Goal: Communication & Community: Answer question/provide support

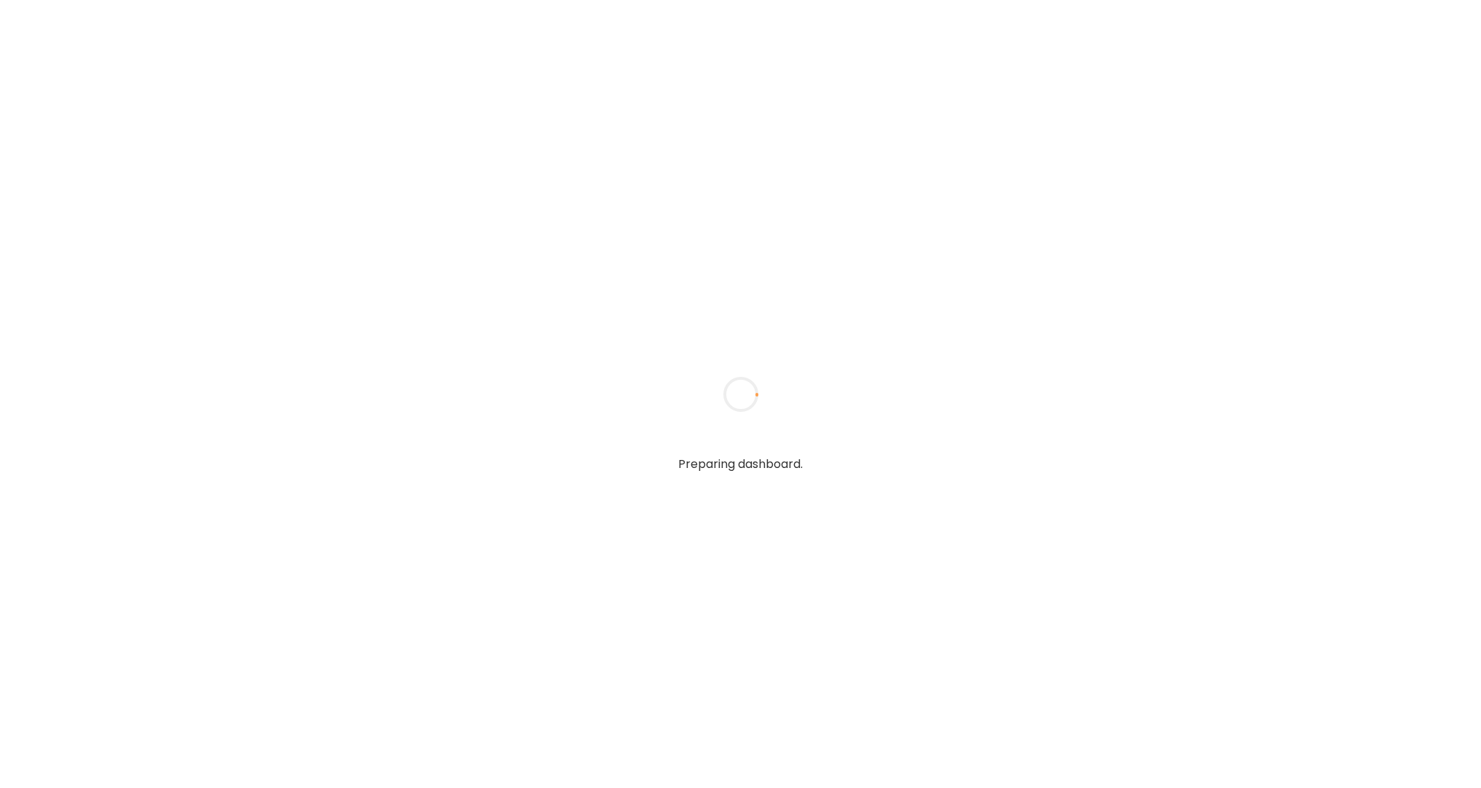
type textarea "**********"
type input "**********"
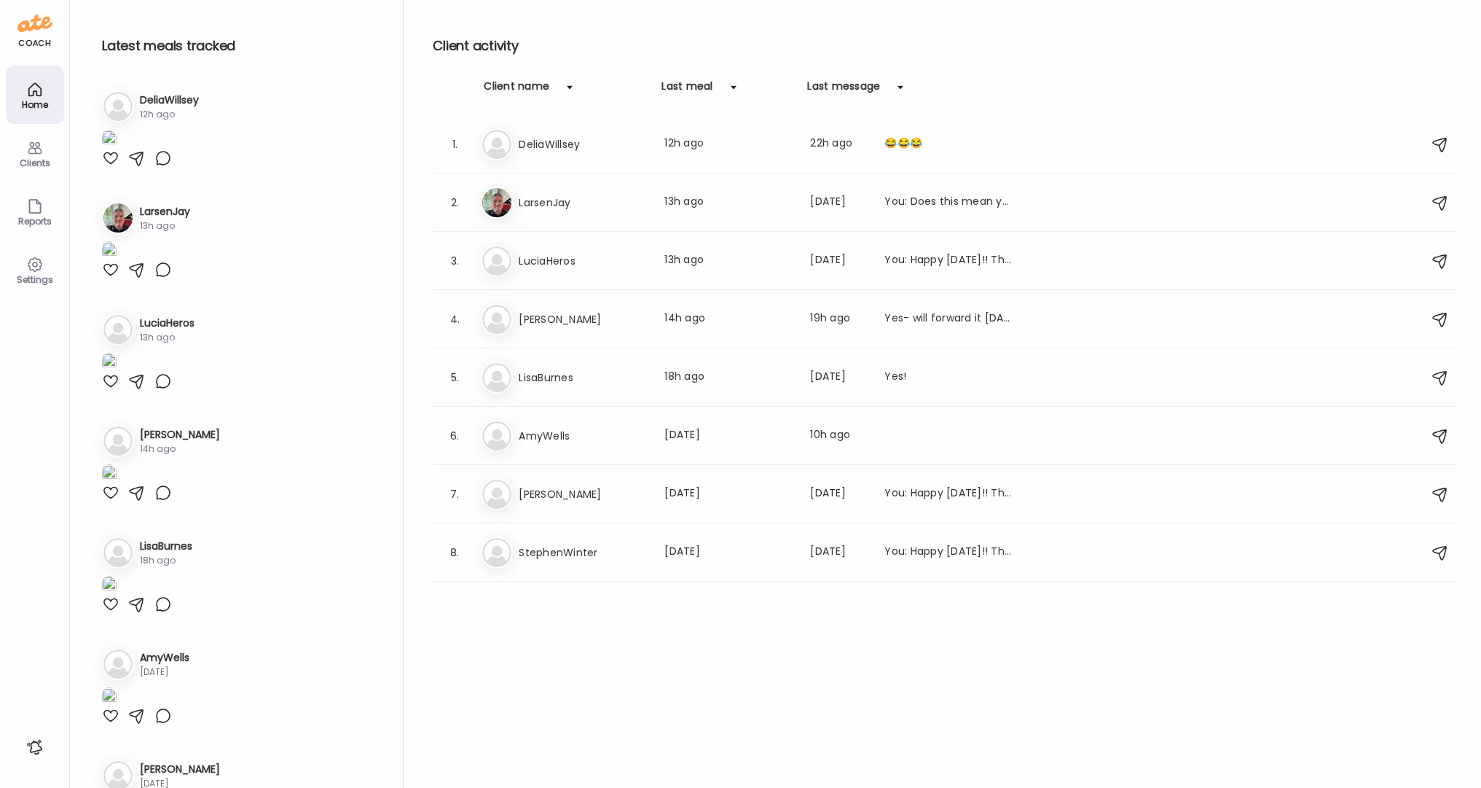
type input "**********"
click at [36, 144] on icon at bounding box center [34, 147] width 17 height 17
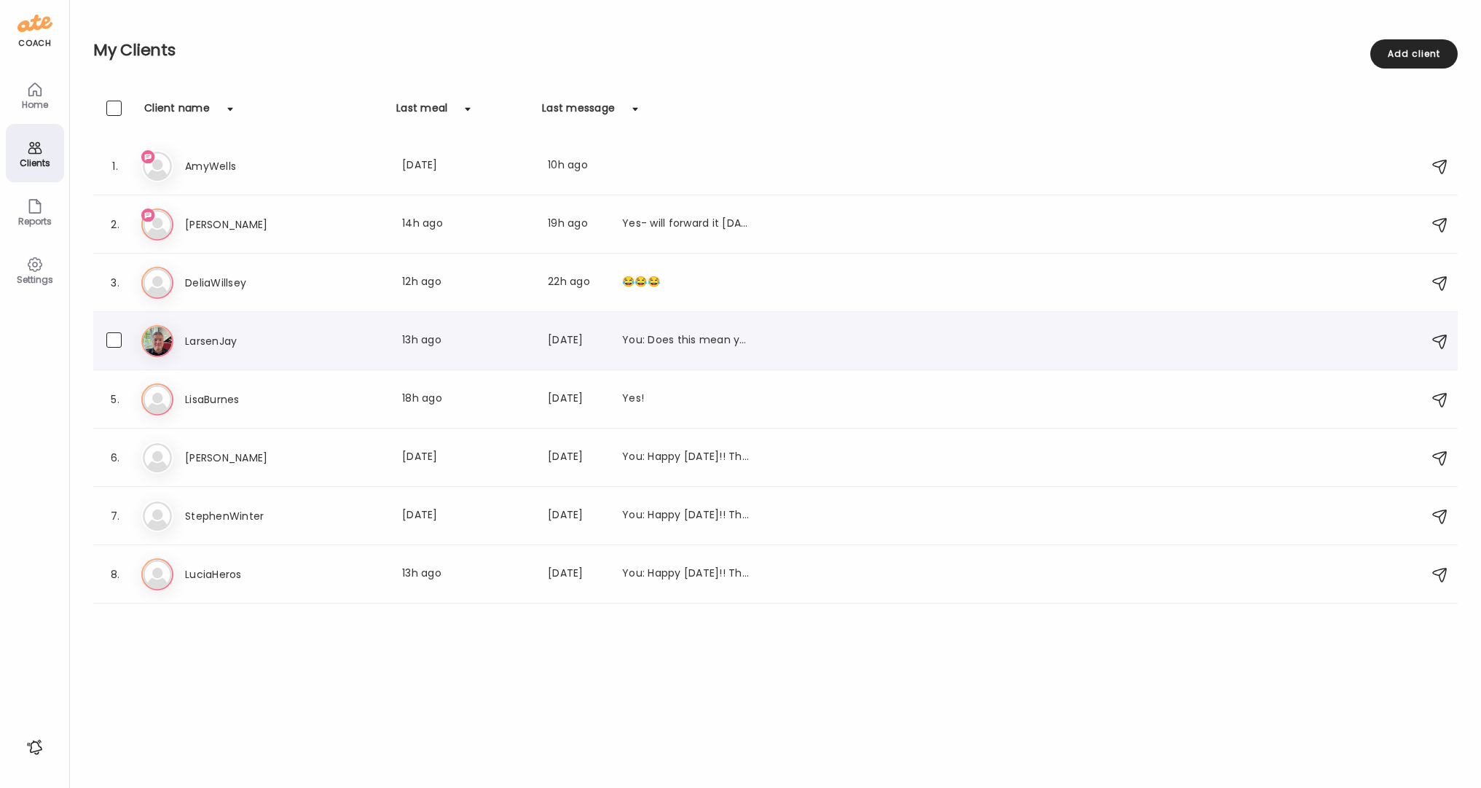
click at [221, 340] on h3 "LarsenJay" at bounding box center [249, 340] width 128 height 17
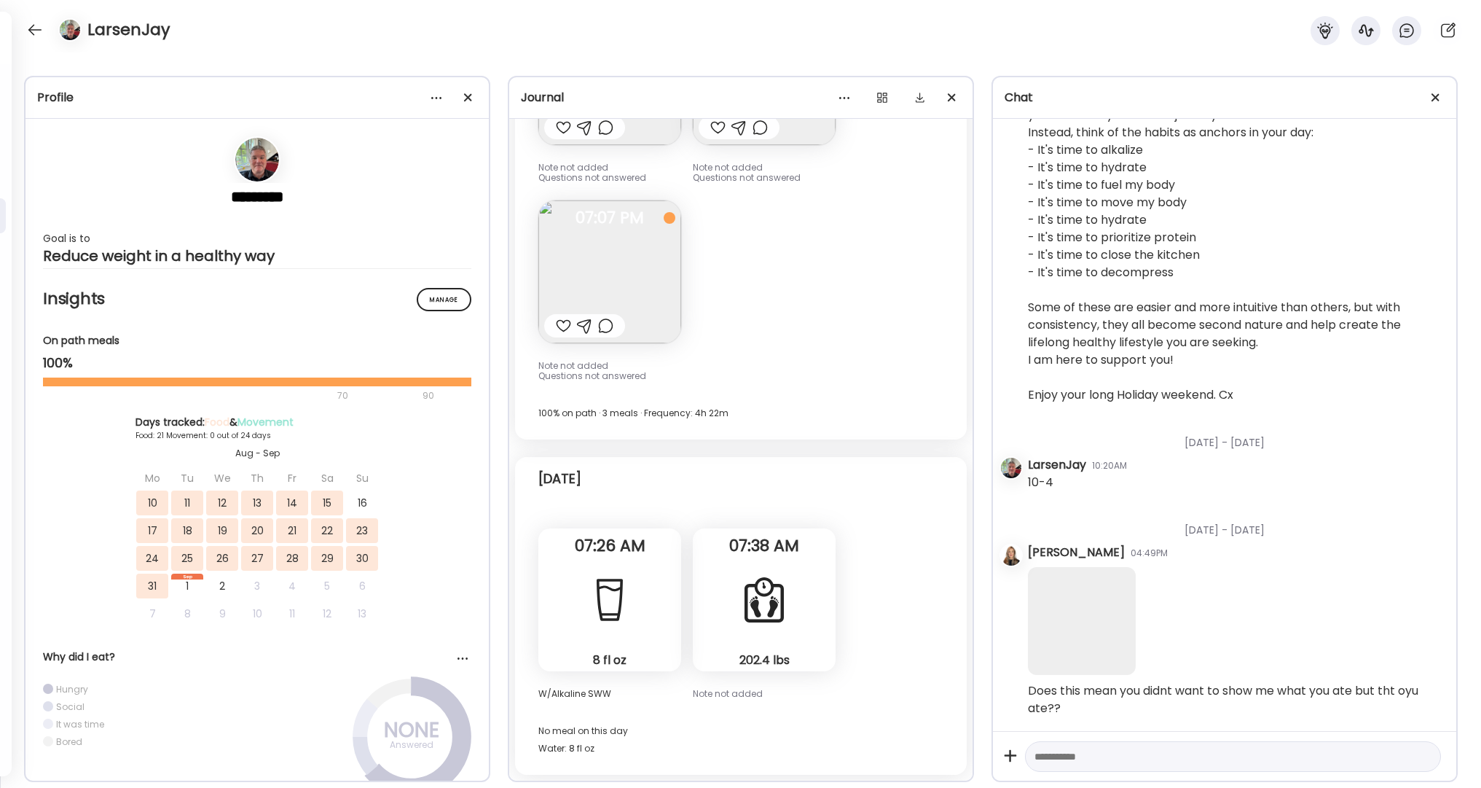
scroll to position [8131, 0]
click at [34, 30] on div at bounding box center [34, 29] width 23 height 23
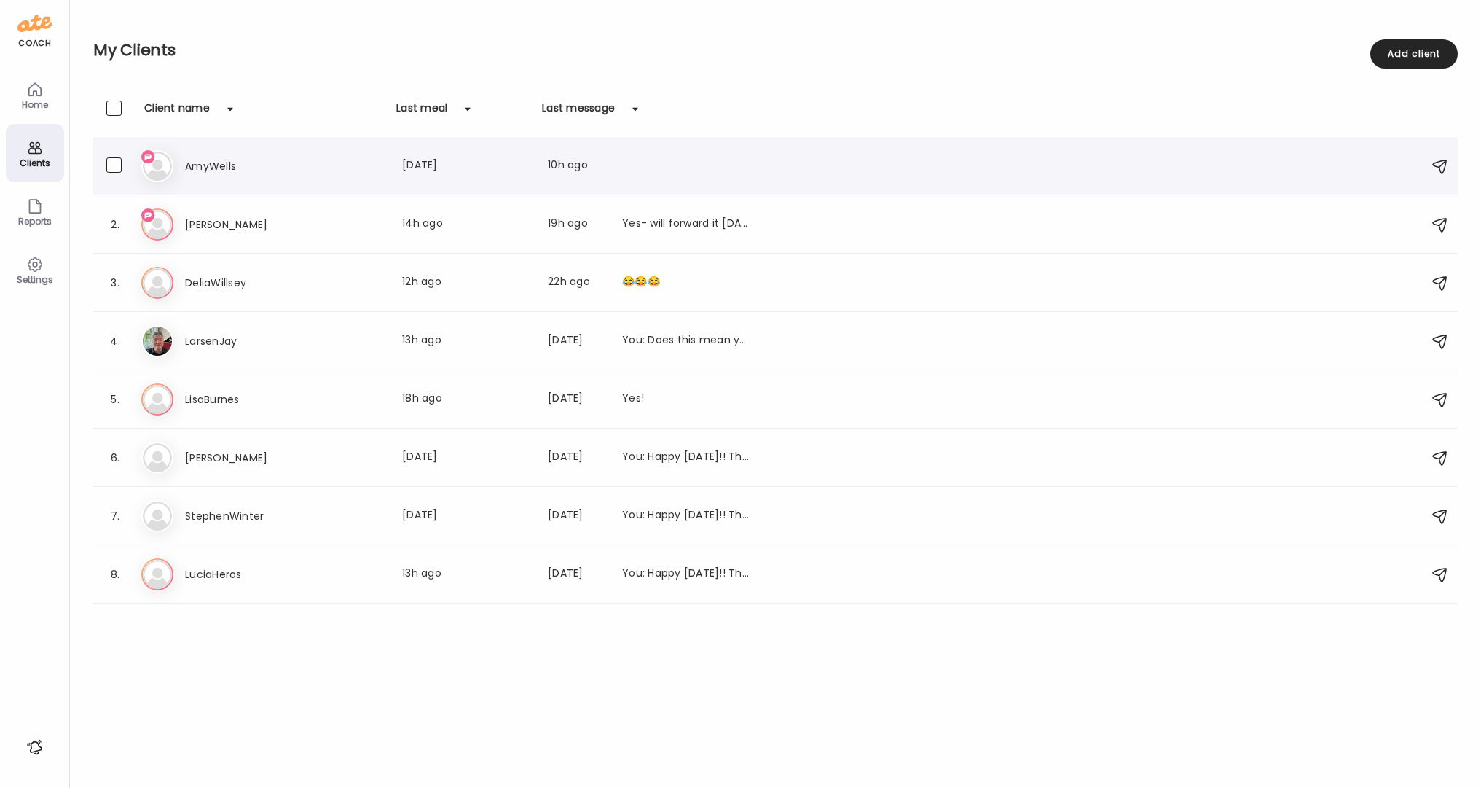
click at [221, 165] on h3 "AmyWells" at bounding box center [249, 165] width 128 height 17
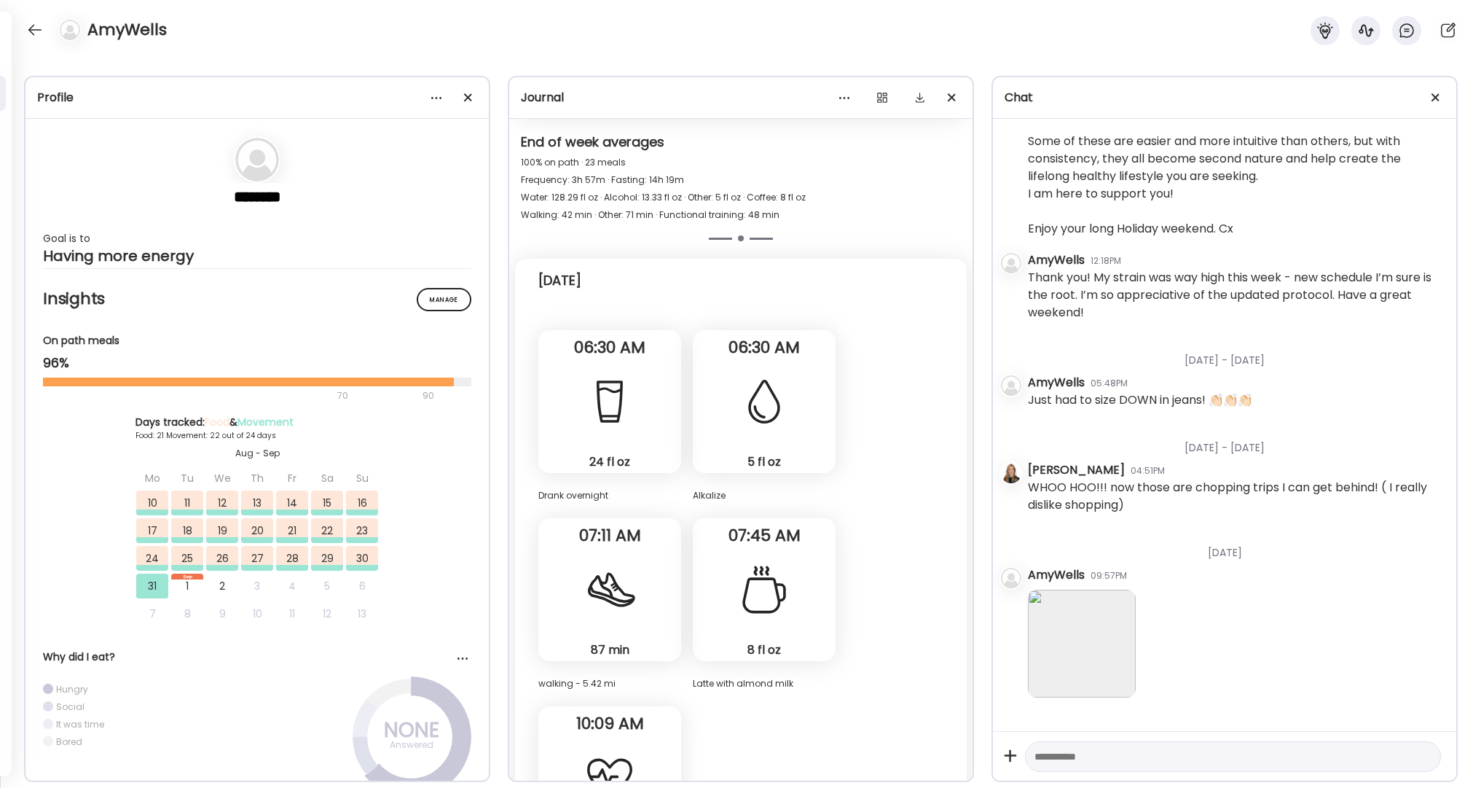
scroll to position [46321, 0]
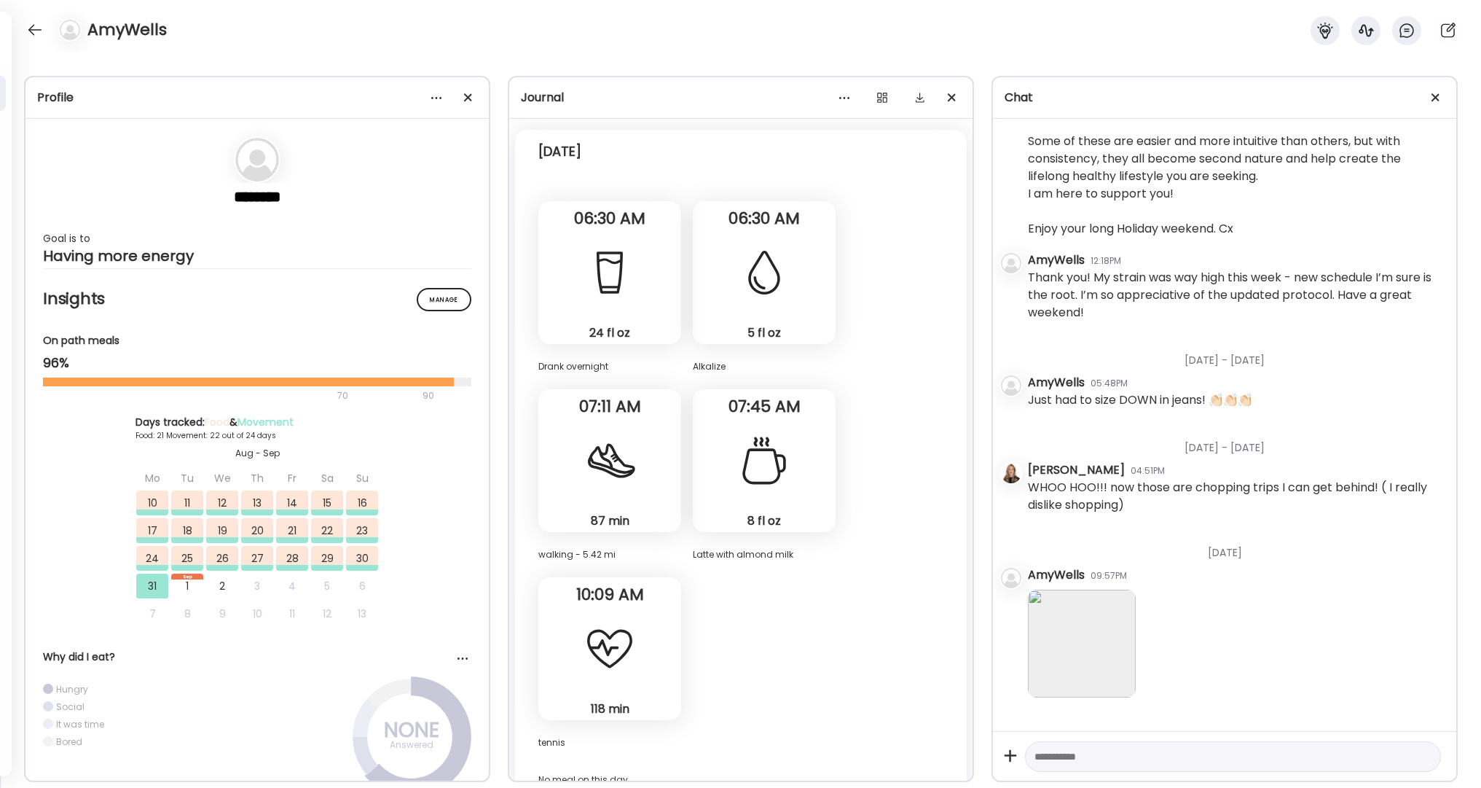
click at [1075, 749] on textarea at bounding box center [1220, 756] width 371 height 17
type textarea "**********"
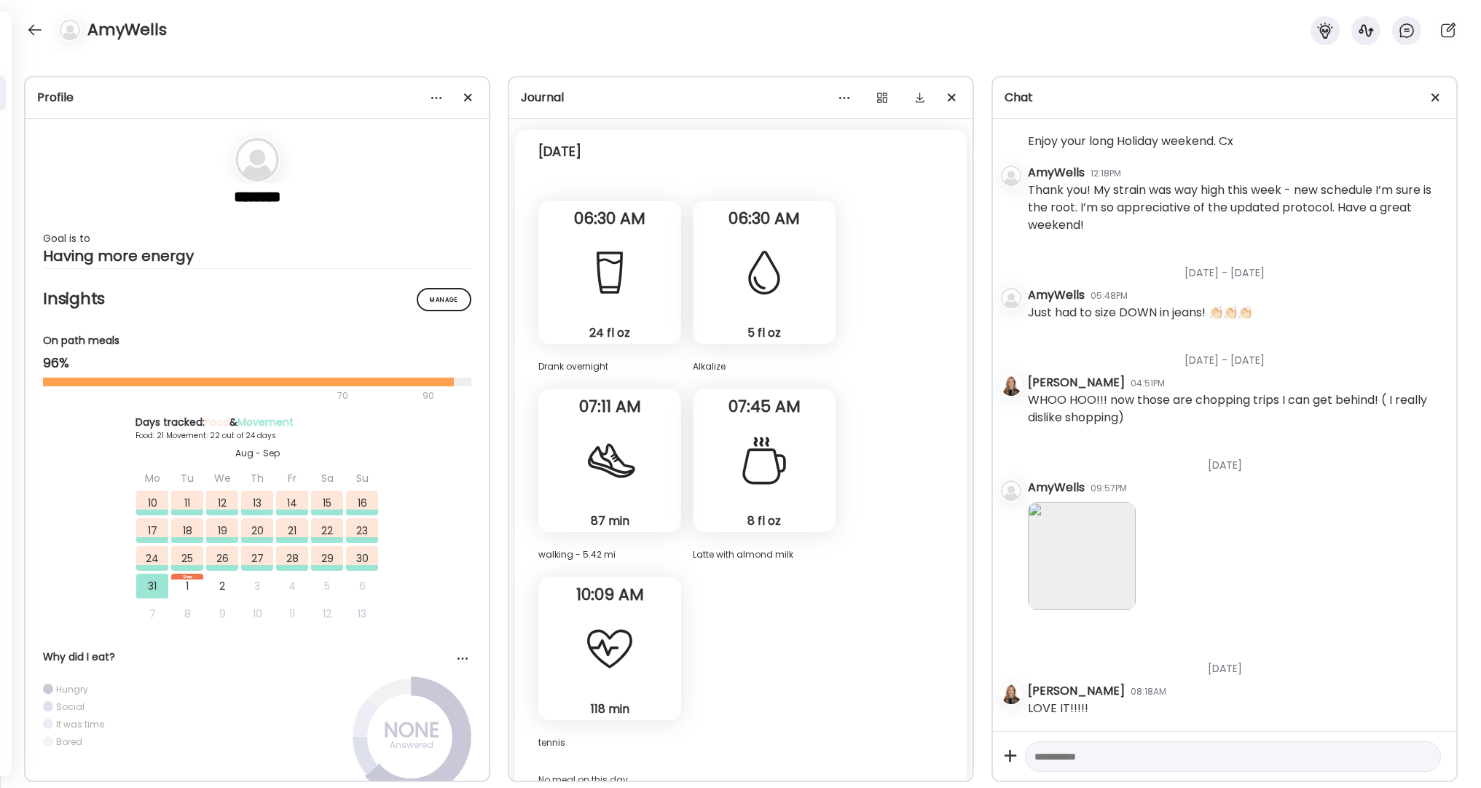
scroll to position [56477, 0]
click at [1106, 756] on textarea at bounding box center [1220, 756] width 371 height 17
type textarea "*"
type textarea "**********"
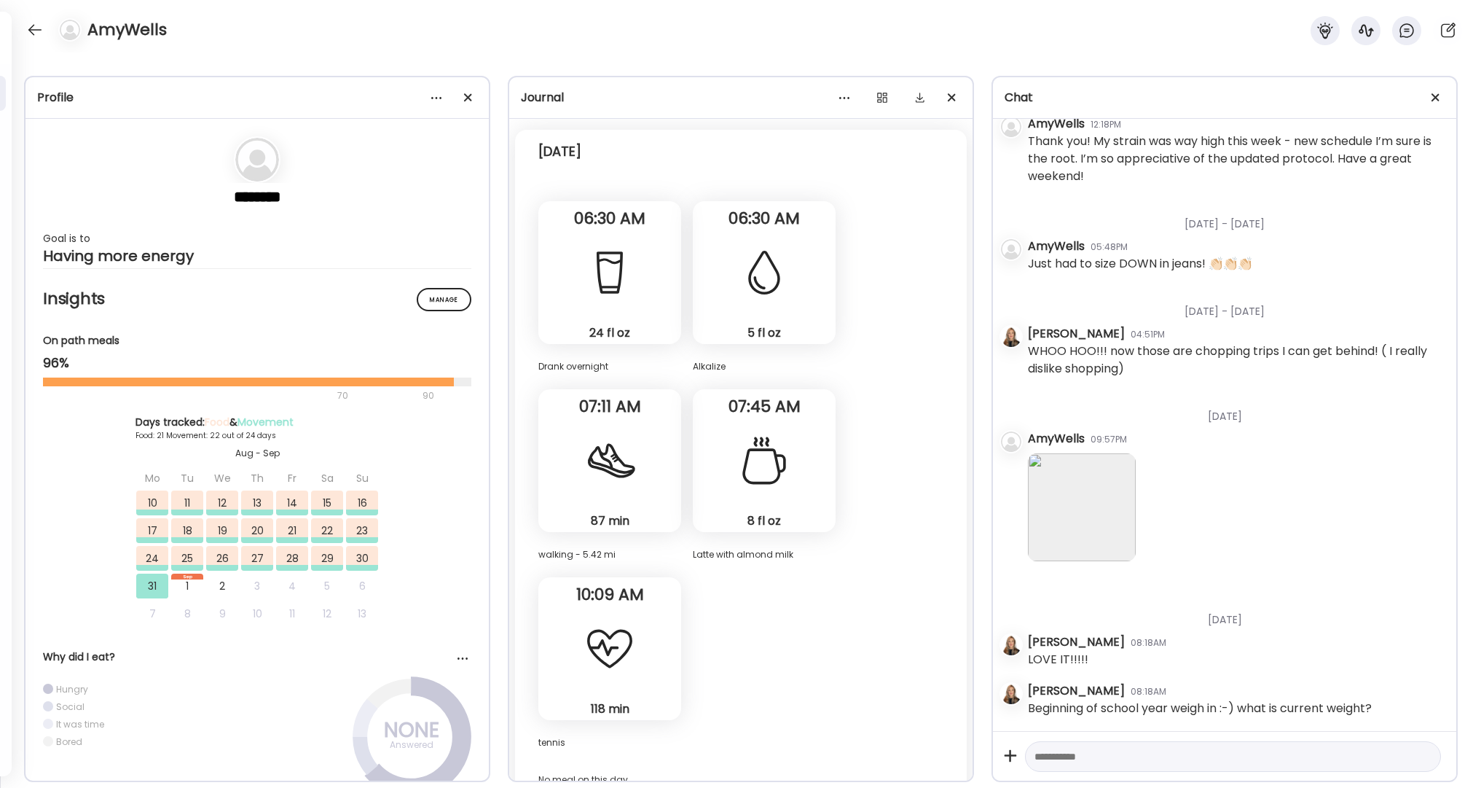
scroll to position [56525, 0]
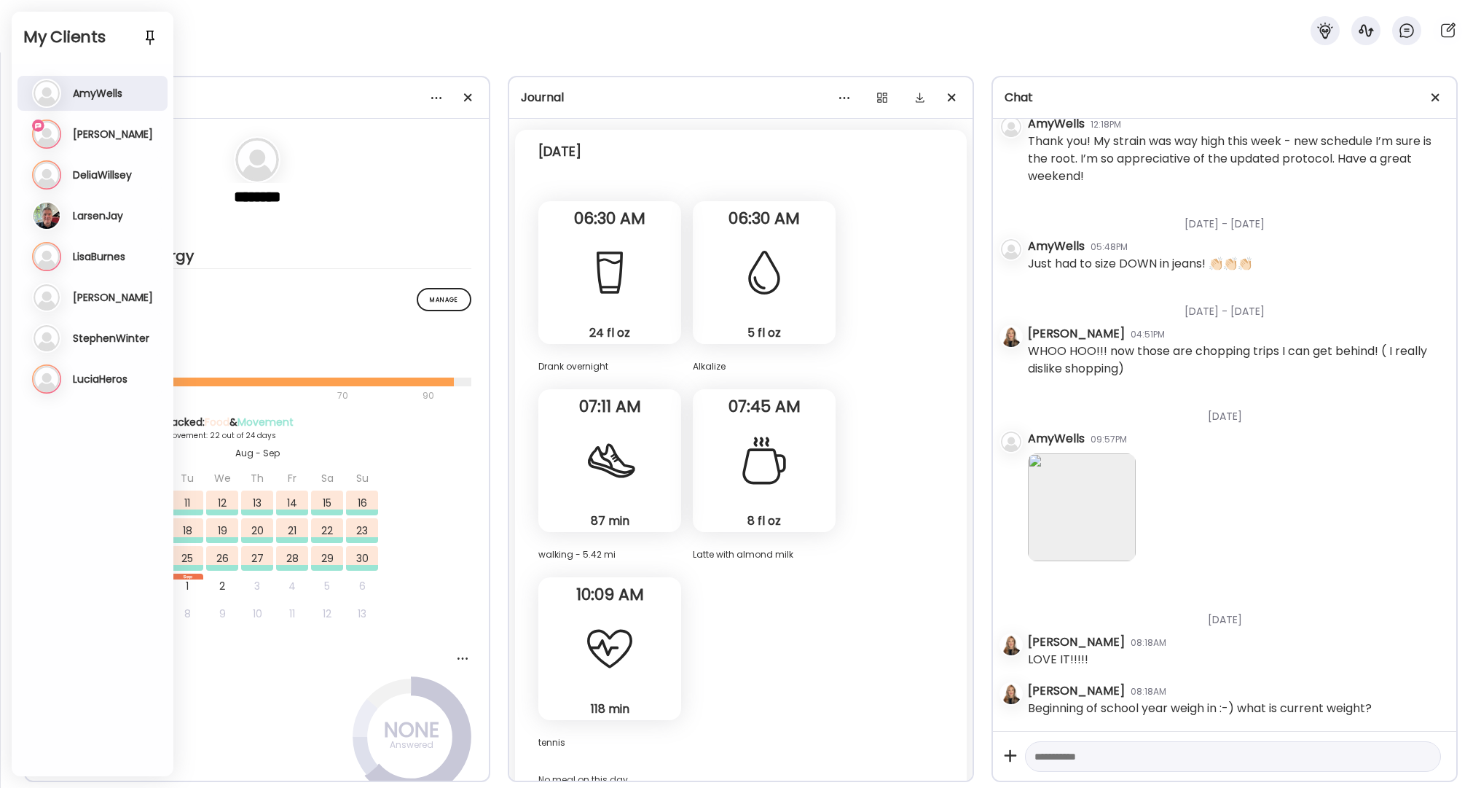
click at [105, 133] on div "Ma [PERSON_NAME] Last meal: 14h ago Last message: 19h ago Yes- will forward it …" at bounding box center [94, 133] width 124 height 29
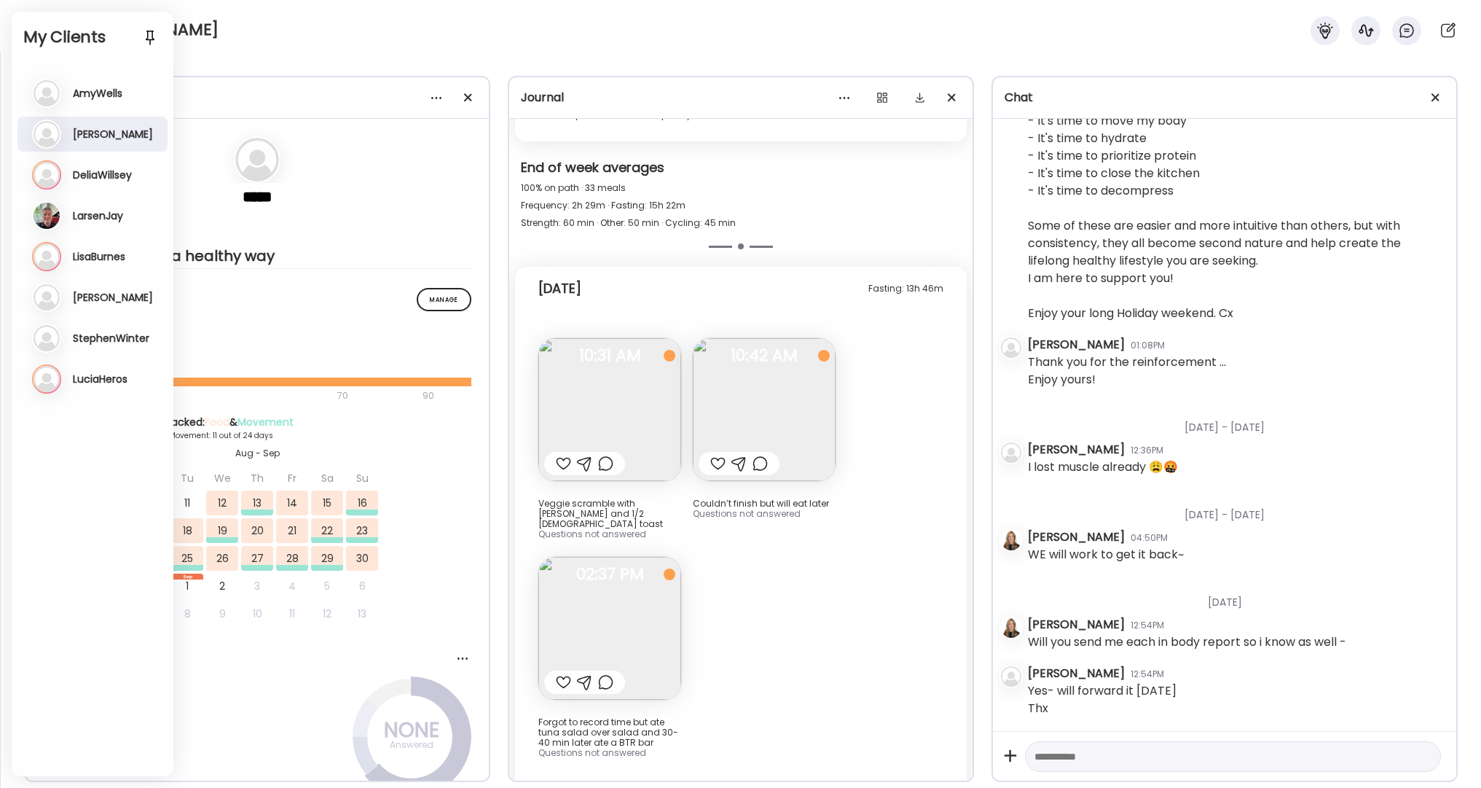
scroll to position [3886, 0]
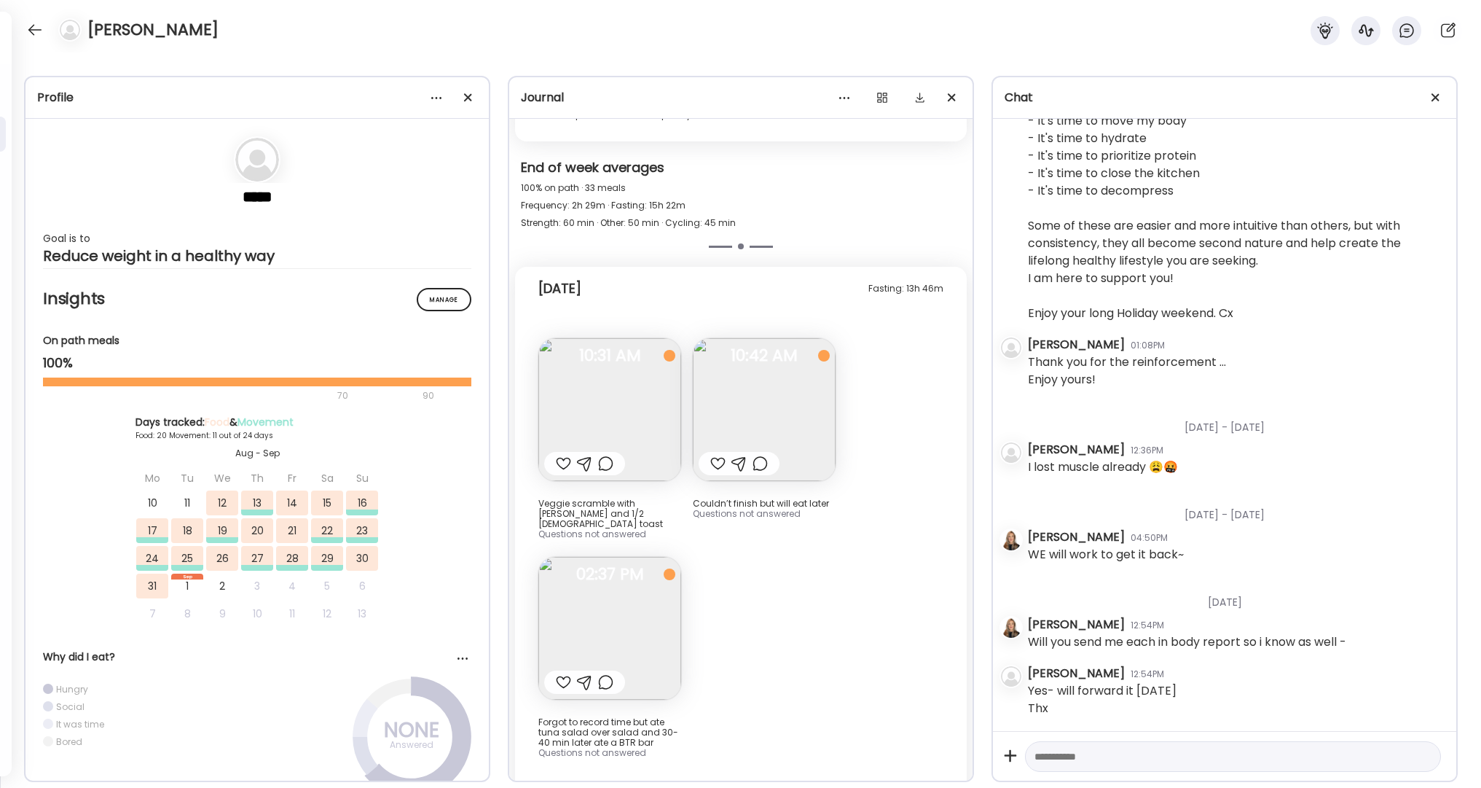
click at [567, 673] on div at bounding box center [563, 681] width 15 height 17
click at [562, 455] on div at bounding box center [563, 463] width 15 height 17
click at [468, 100] on div at bounding box center [468, 97] width 29 height 29
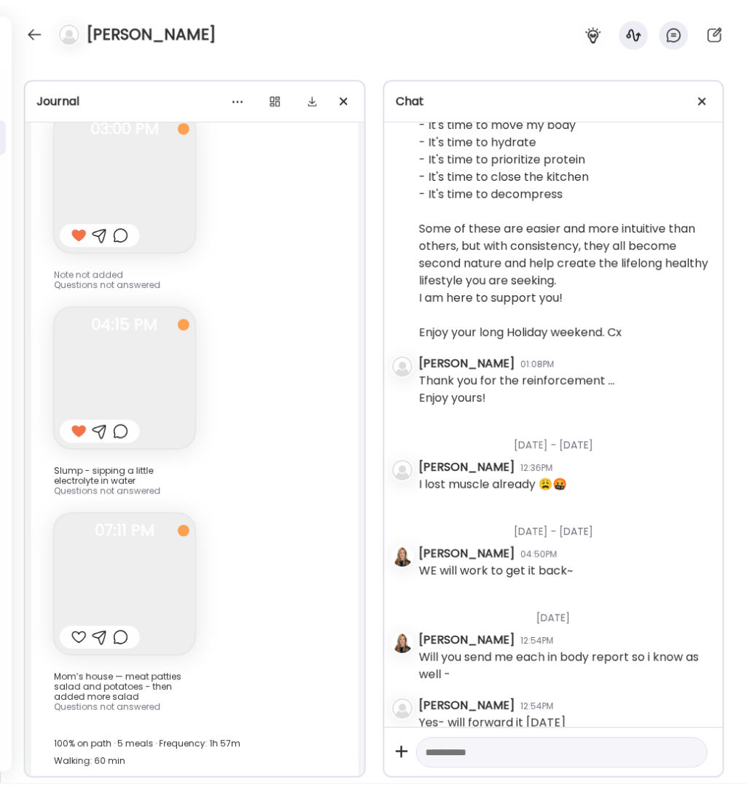
scroll to position [25420, 0]
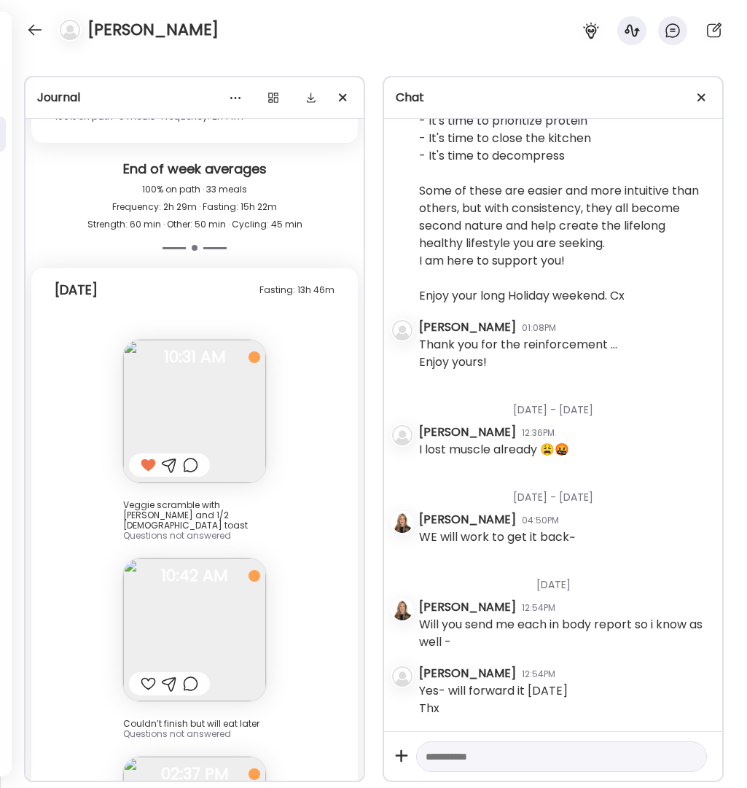
click at [38, 31] on div at bounding box center [34, 29] width 23 height 23
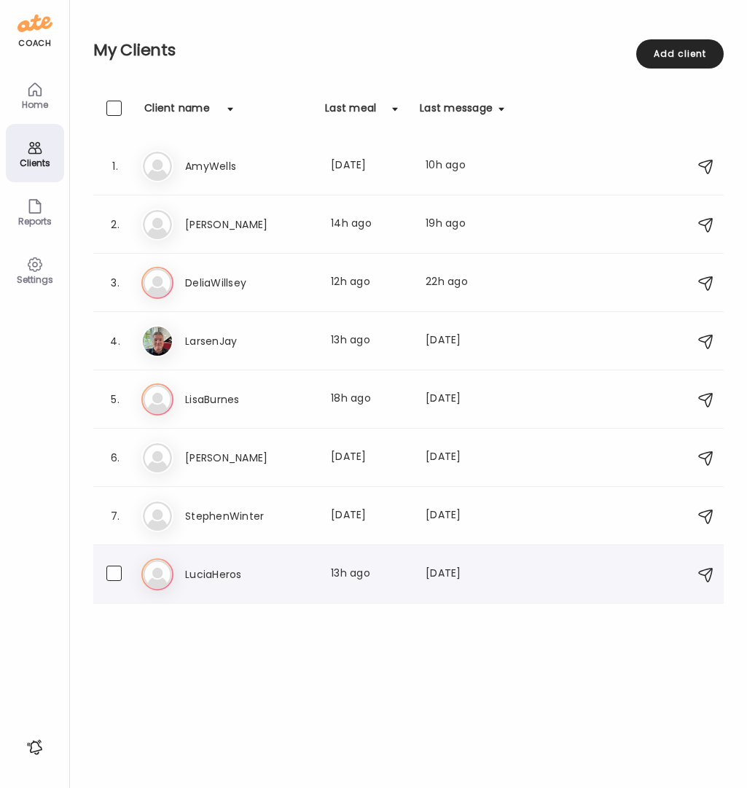
click at [227, 552] on div "8. Lu [PERSON_NAME] Last meal: 13h ago Last message: [DATE] You: Happy [DATE]!!…" at bounding box center [408, 574] width 630 height 58
click at [220, 572] on h3 "LuciaHeros" at bounding box center [249, 573] width 128 height 17
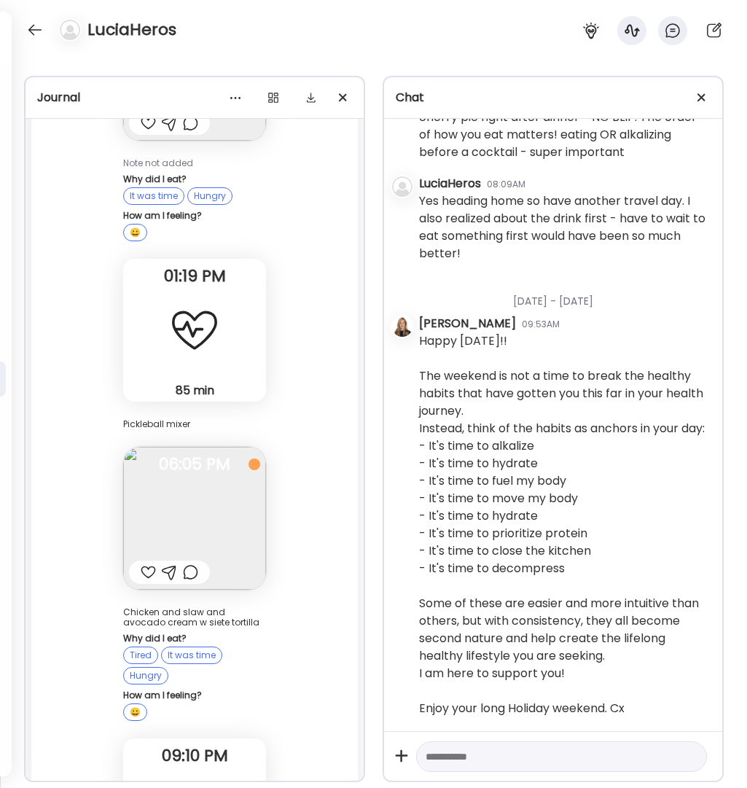
scroll to position [82991, 0]
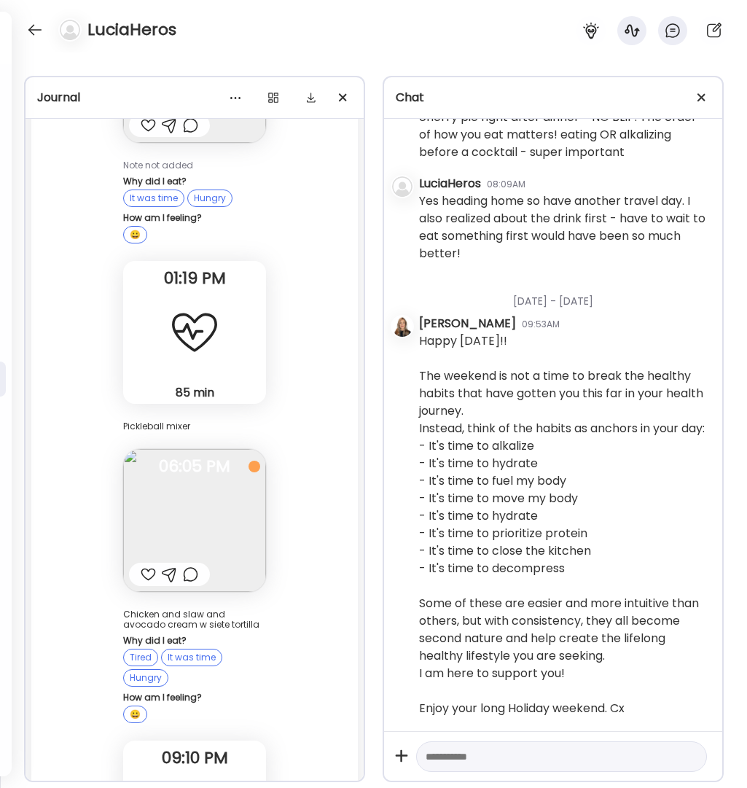
click at [299, 179] on div "Fasting: 14h 49m [DATE] 8 fl oz Other Alkalize 09:38 AM Note not added Why did …" at bounding box center [194, 137] width 326 height 2109
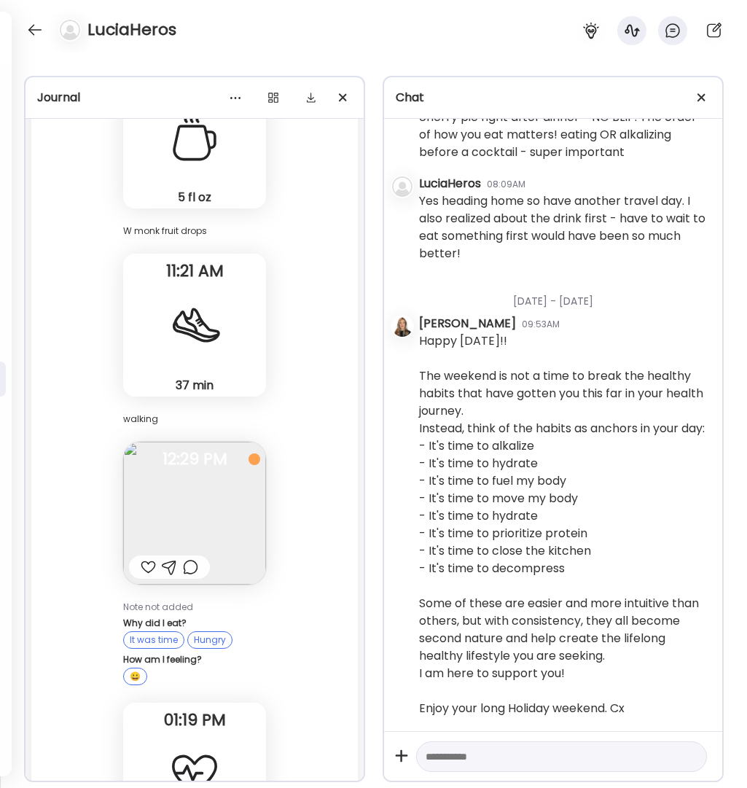
scroll to position [82556, 0]
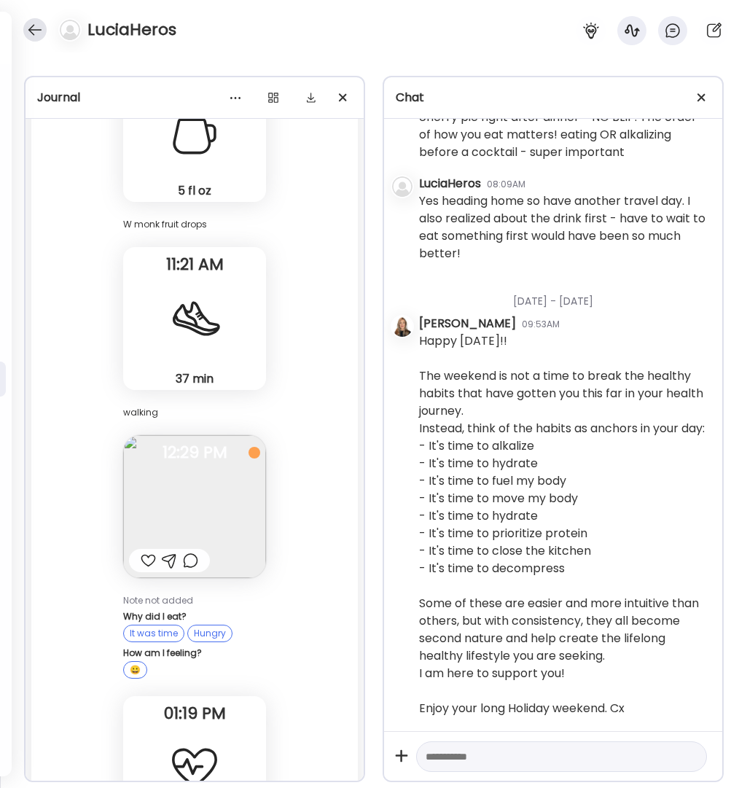
click at [29, 26] on div at bounding box center [34, 29] width 23 height 23
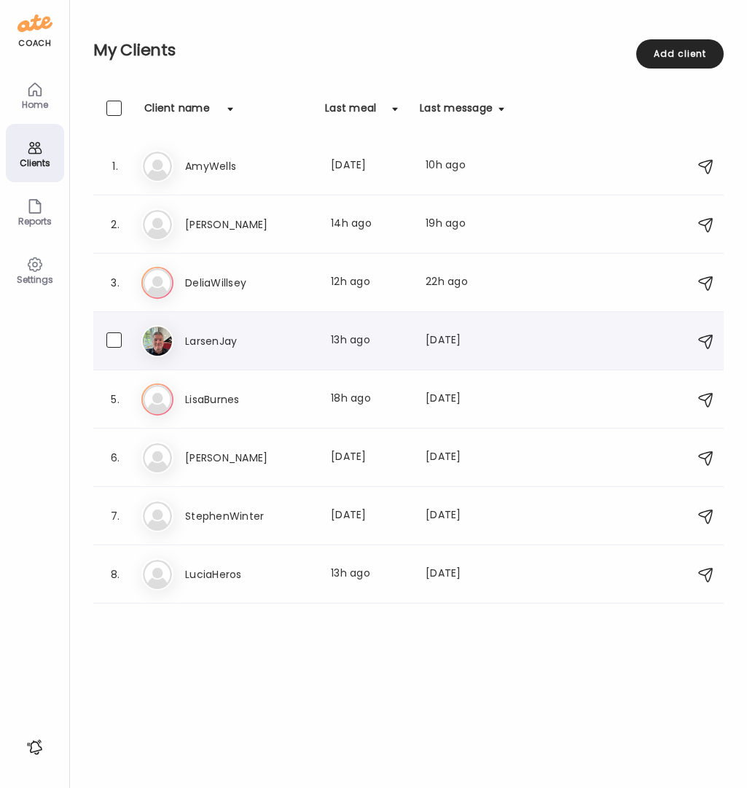
click at [243, 341] on h3 "LarsenJay" at bounding box center [249, 340] width 128 height 17
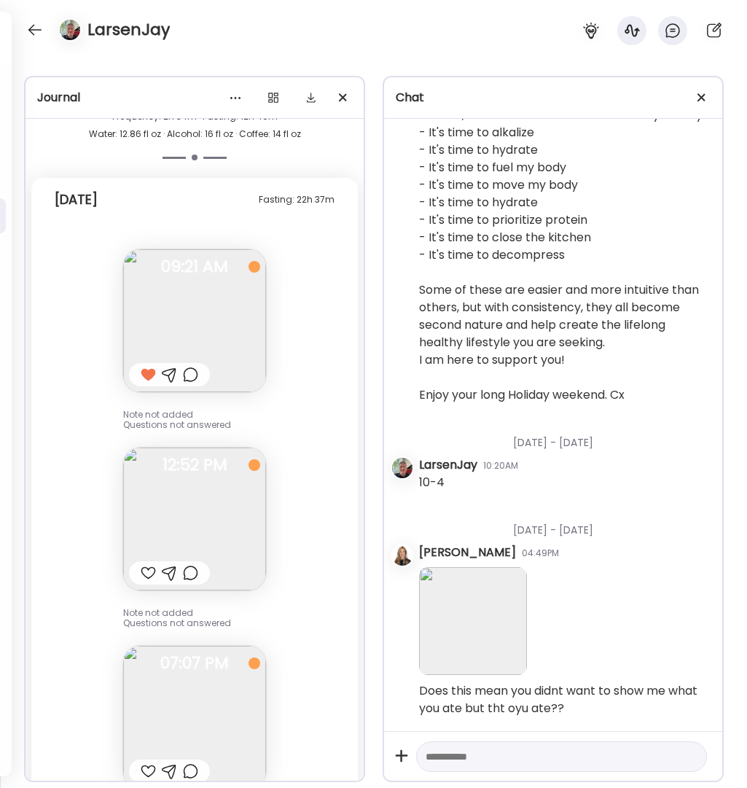
scroll to position [54190, 0]
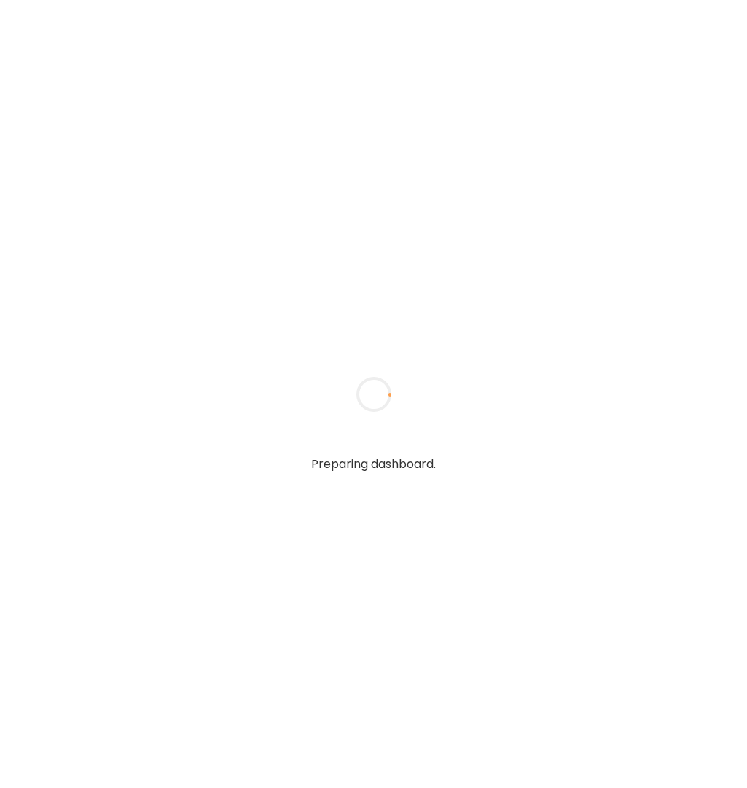
type textarea "**********"
type input "**********"
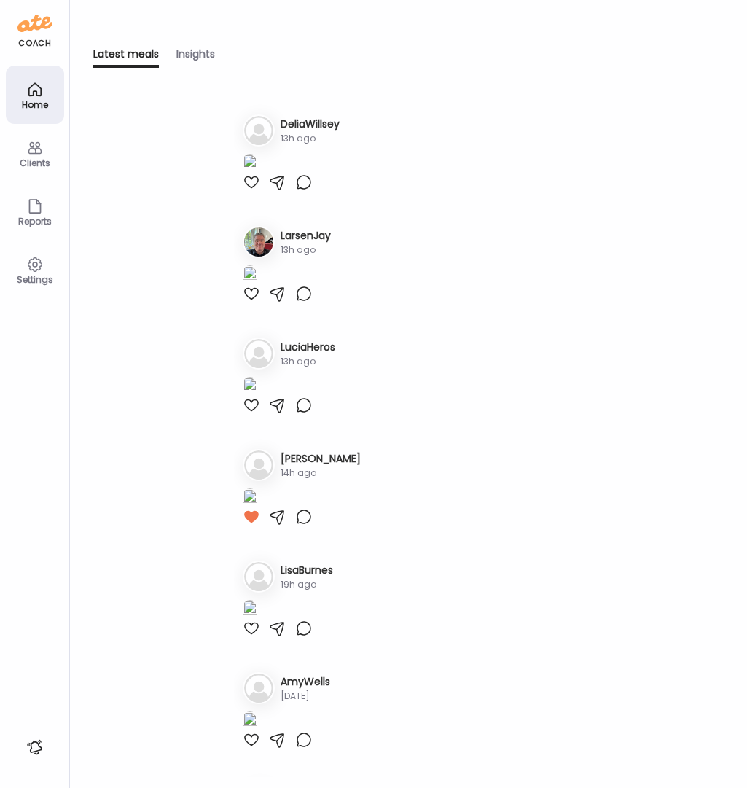
type input "**********"
click at [252, 191] on div at bounding box center [251, 181] width 17 height 17
click at [43, 162] on div "Clients" at bounding box center [35, 162] width 52 height 9
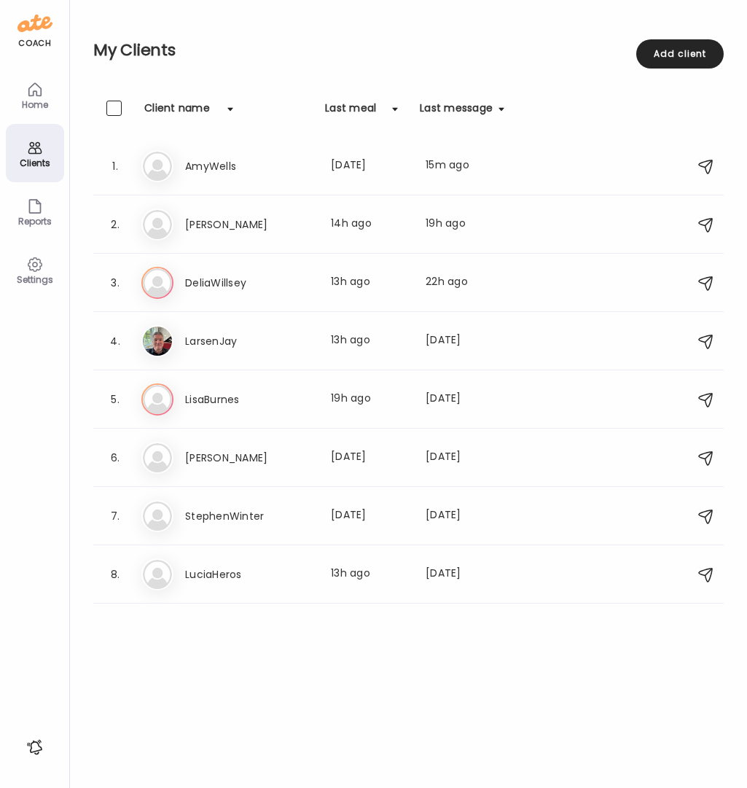
click at [29, 86] on icon at bounding box center [34, 89] width 12 height 12
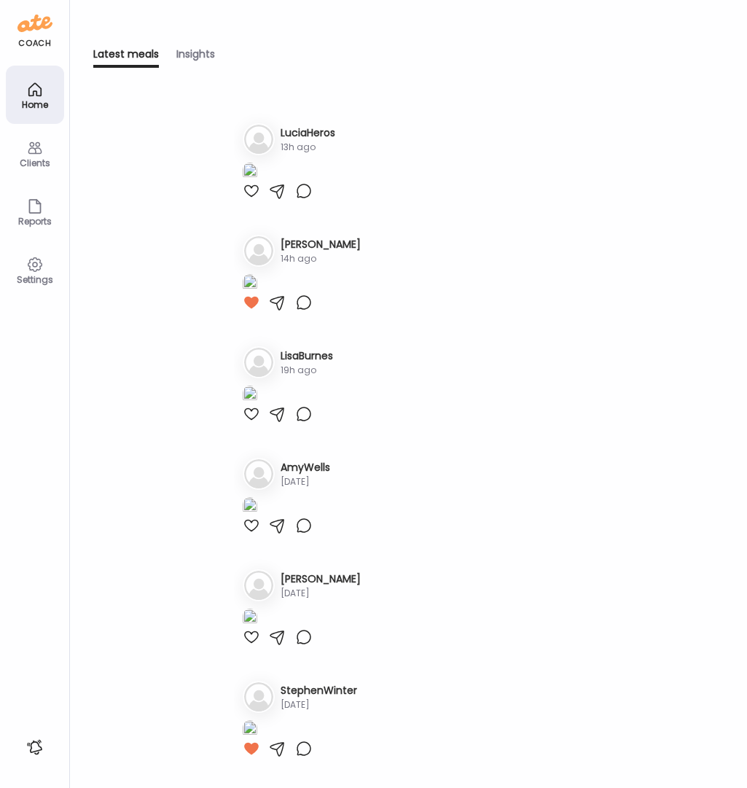
scroll to position [383, 0]
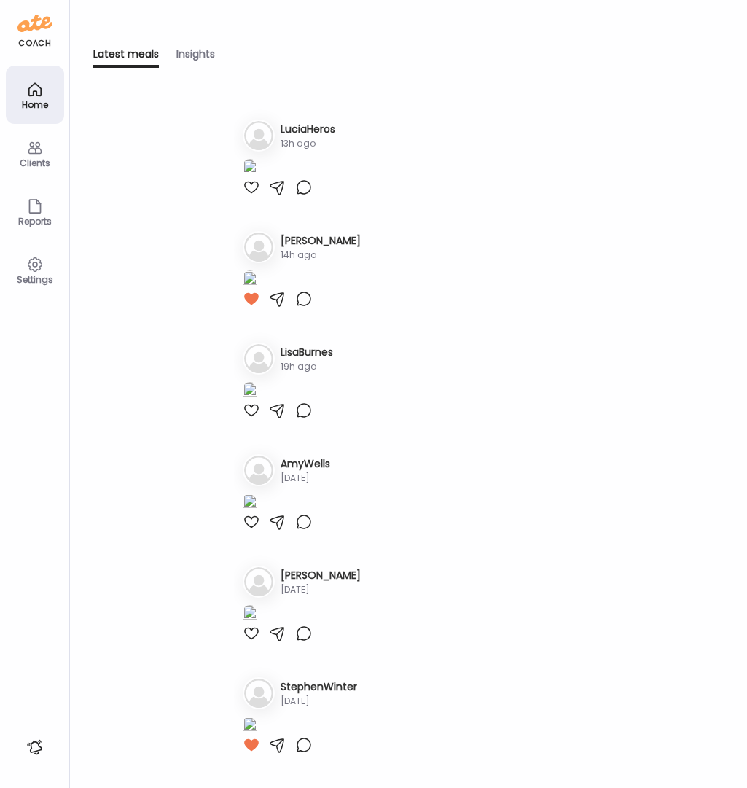
click at [257, 67] on img at bounding box center [250, 57] width 15 height 20
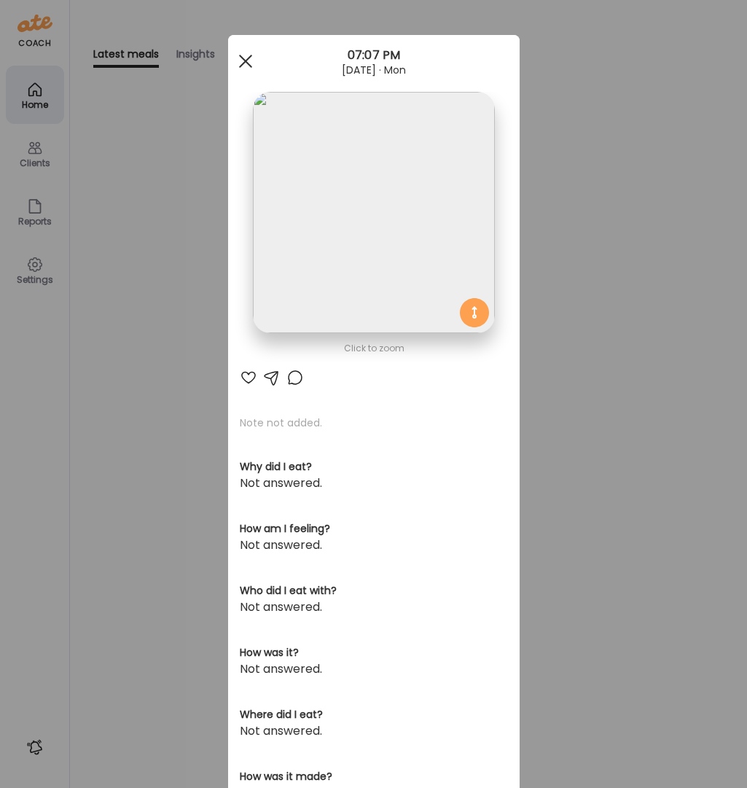
click at [242, 61] on div at bounding box center [245, 61] width 29 height 29
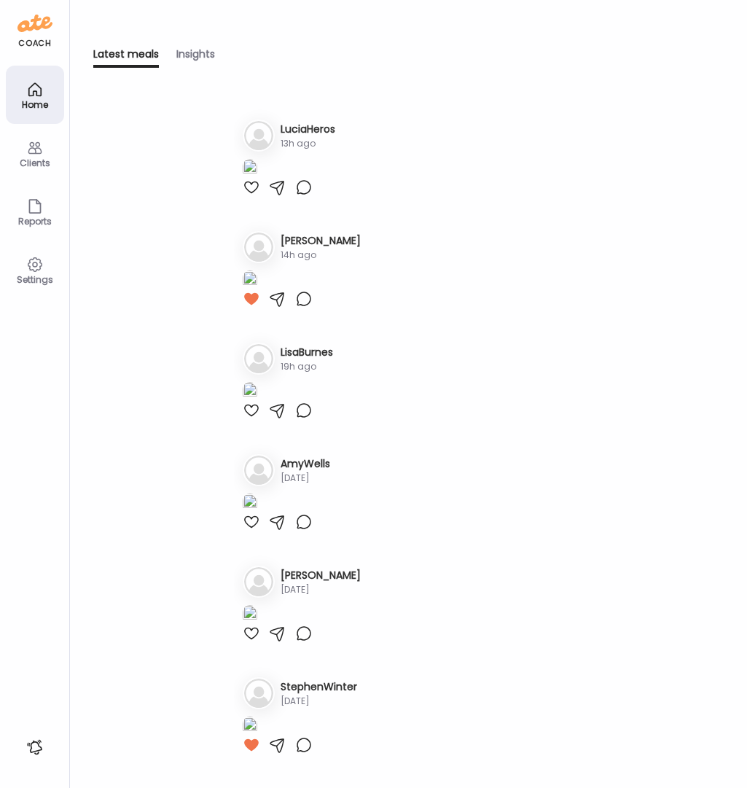
click at [40, 158] on div "Clients" at bounding box center [35, 162] width 52 height 9
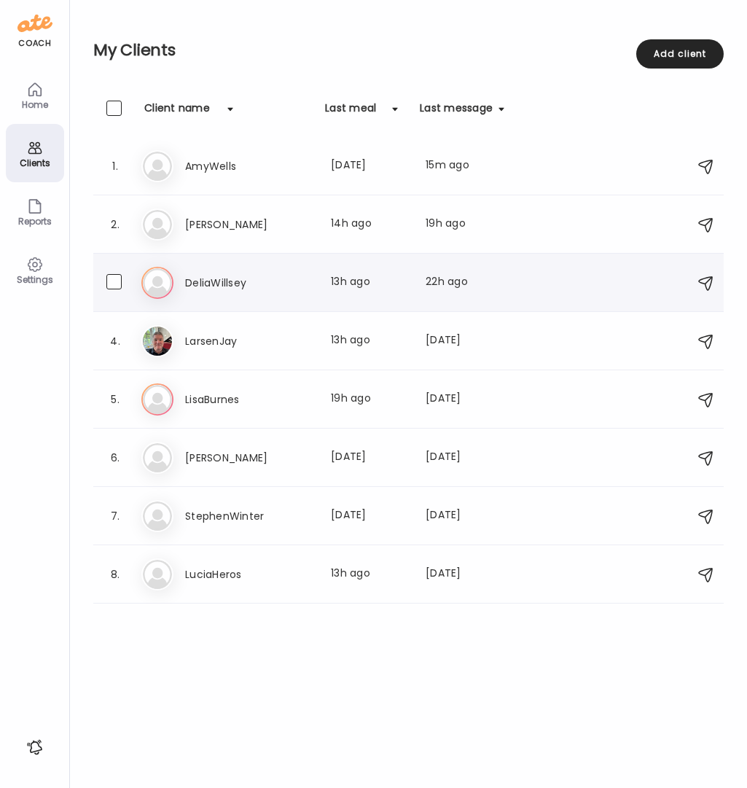
click at [221, 283] on h3 "DeliaWillsey" at bounding box center [249, 282] width 128 height 17
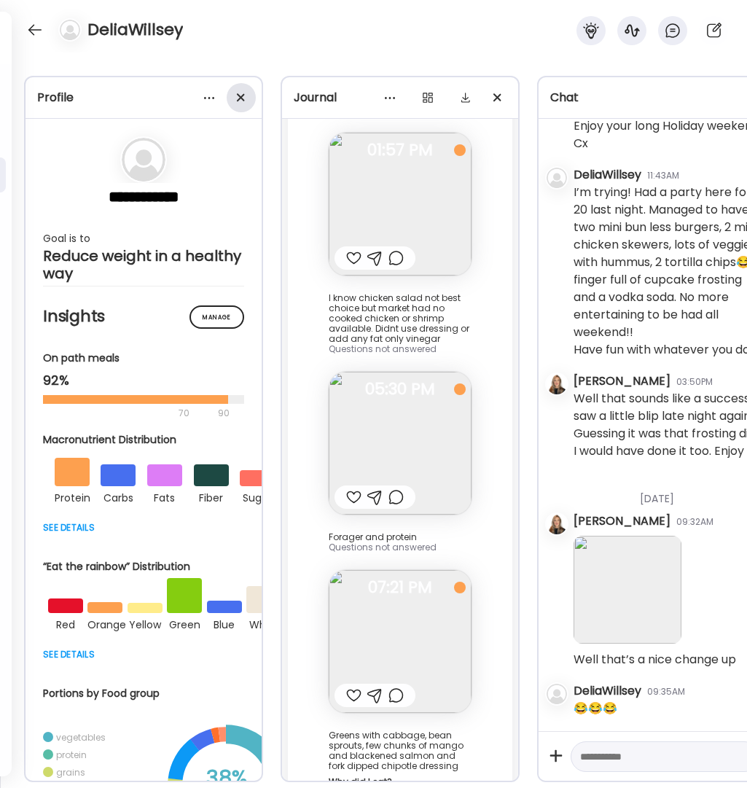
scroll to position [23463, 0]
click at [243, 95] on div at bounding box center [241, 97] width 29 height 29
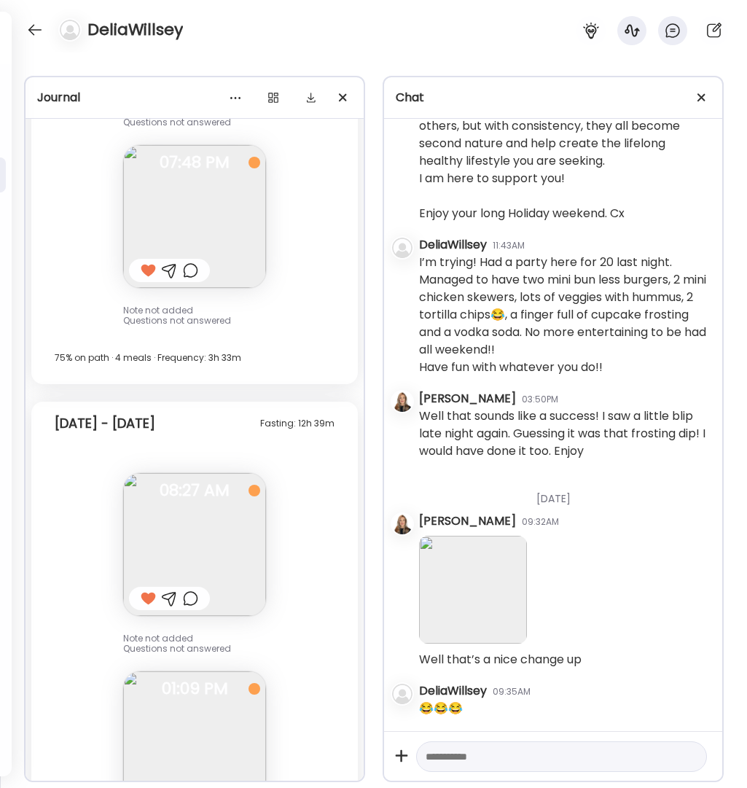
scroll to position [28674, 0]
